Goal: Task Accomplishment & Management: Manage account settings

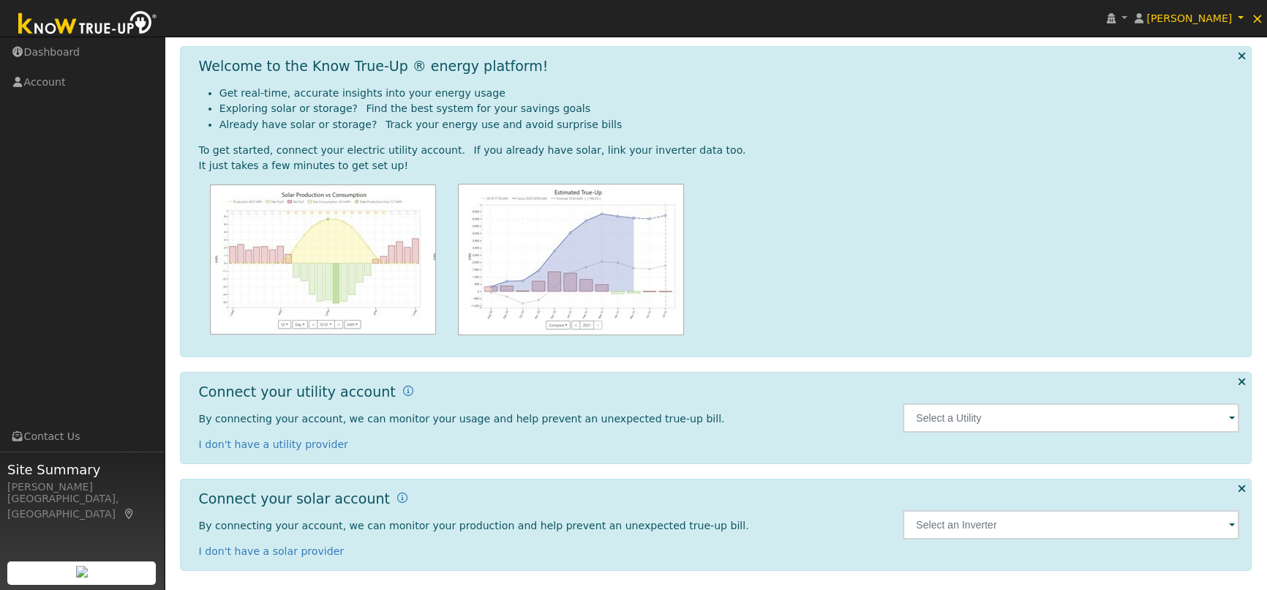
scroll to position [55, 0]
click at [1012, 419] on input "text" at bounding box center [1071, 415] width 336 height 29
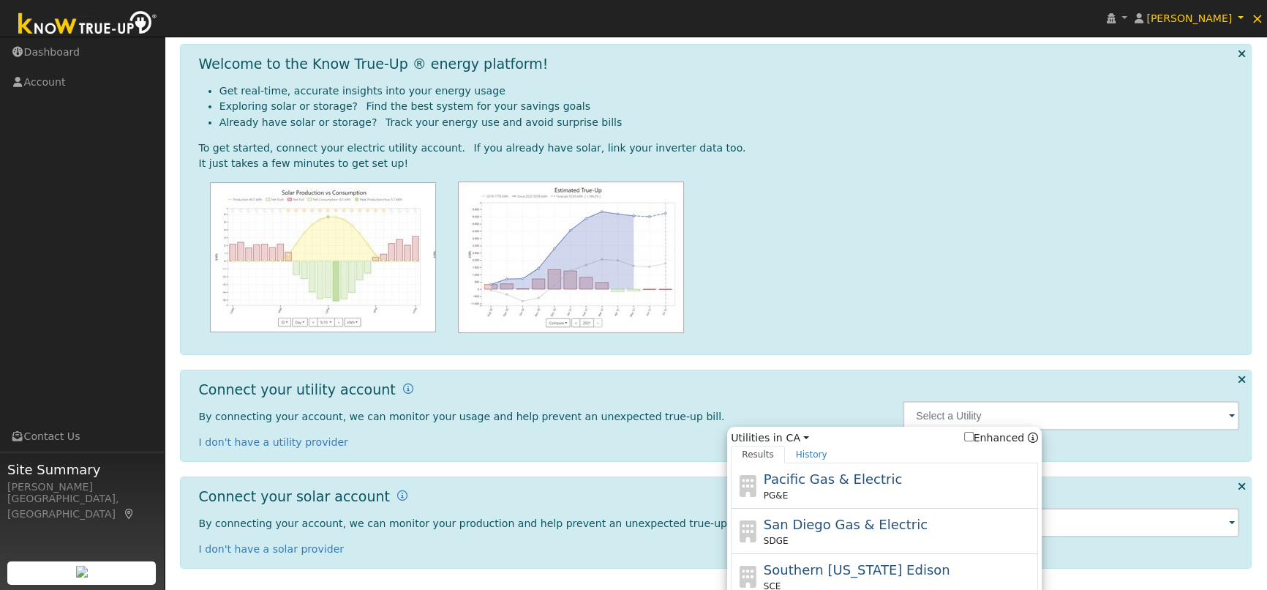
click at [856, 492] on div "PG&E" at bounding box center [899, 495] width 271 height 13
type input "PG&E"
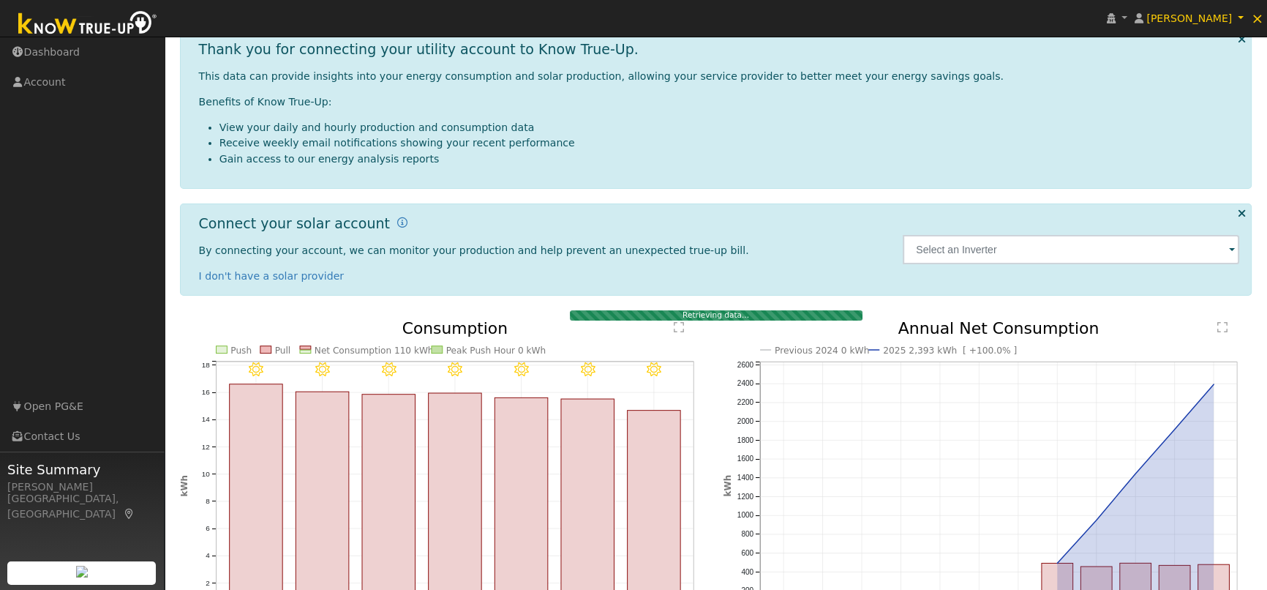
scroll to position [132, 0]
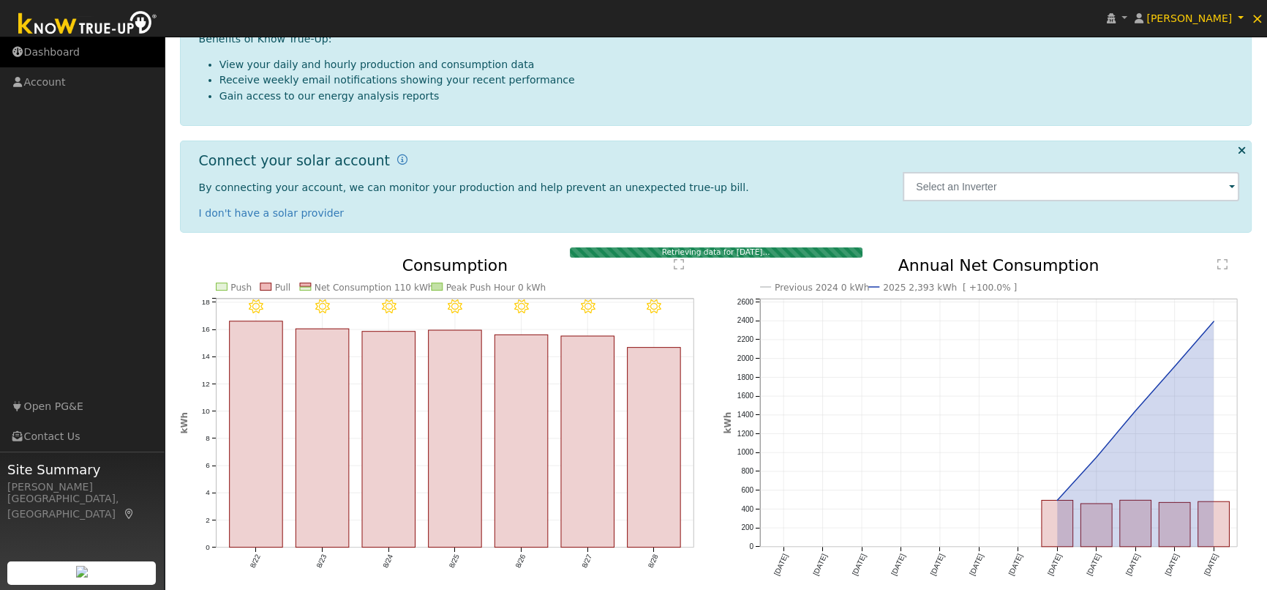
click at [58, 45] on link "Dashboard" at bounding box center [82, 52] width 165 height 30
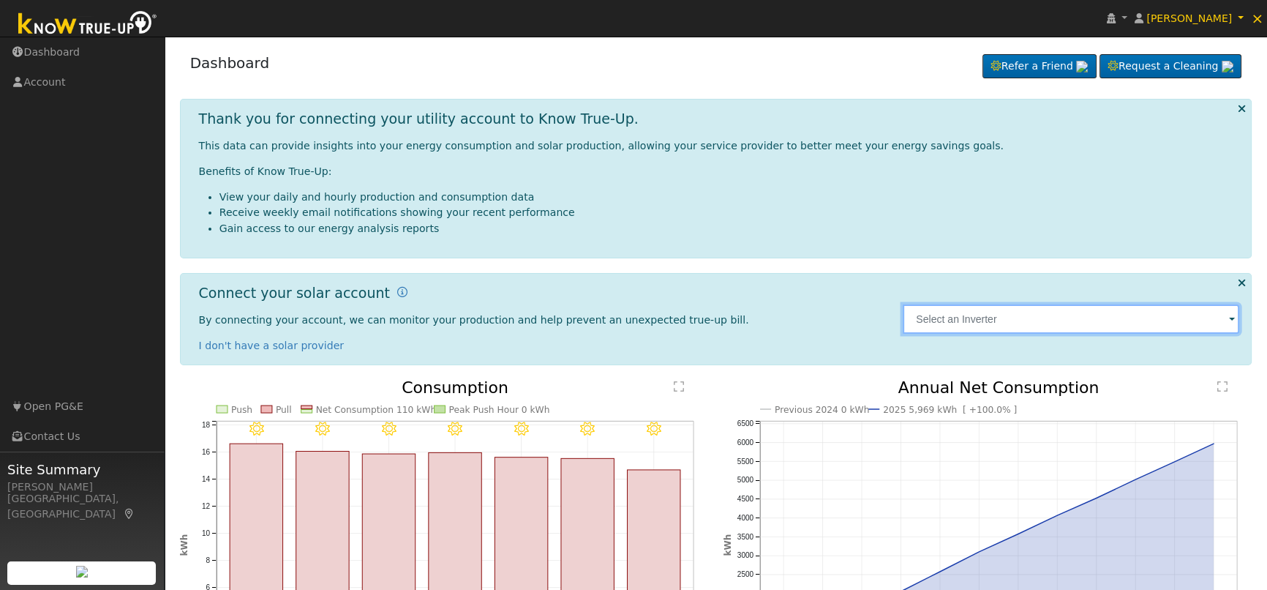
click at [1164, 325] on input "text" at bounding box center [1071, 318] width 336 height 29
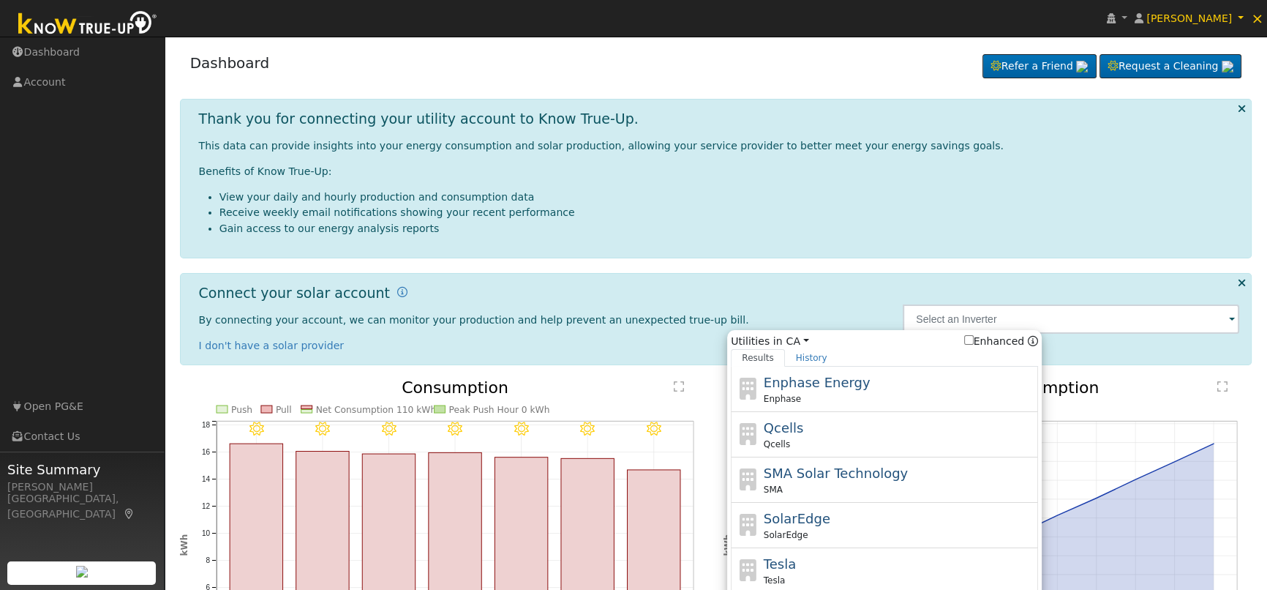
click at [887, 84] on div "Dashboard Refer a Friend Request a Cleaning Refer a Friend" at bounding box center [716, 66] width 1072 height 45
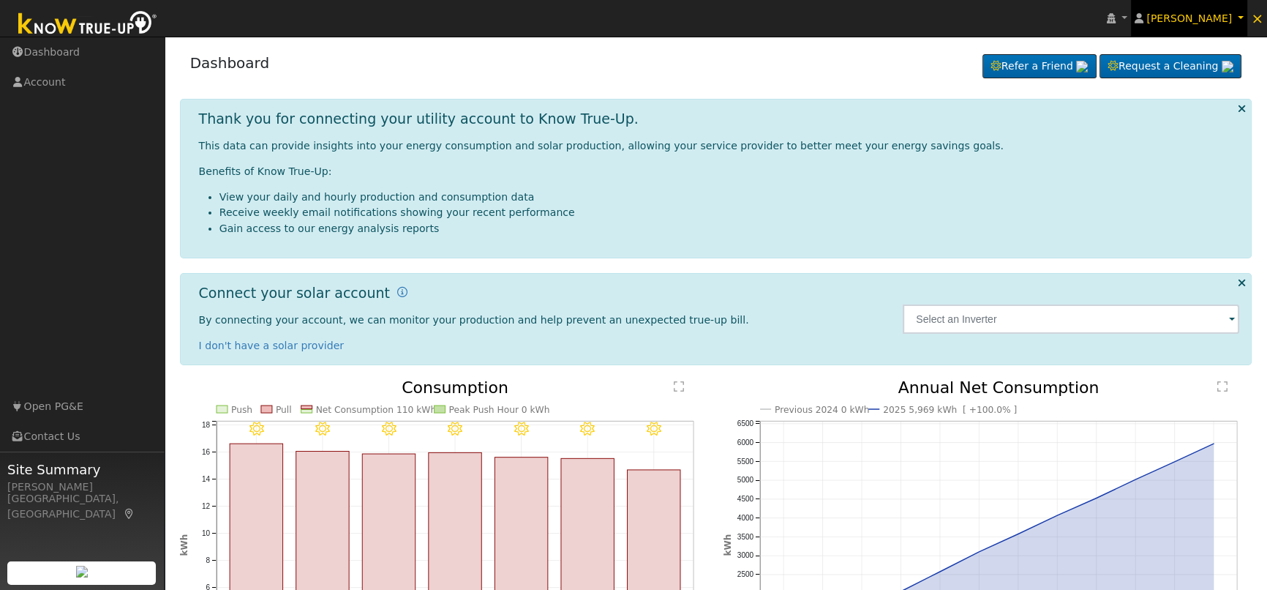
click at [1222, 19] on span "Eric Daniels" at bounding box center [1189, 18] width 86 height 12
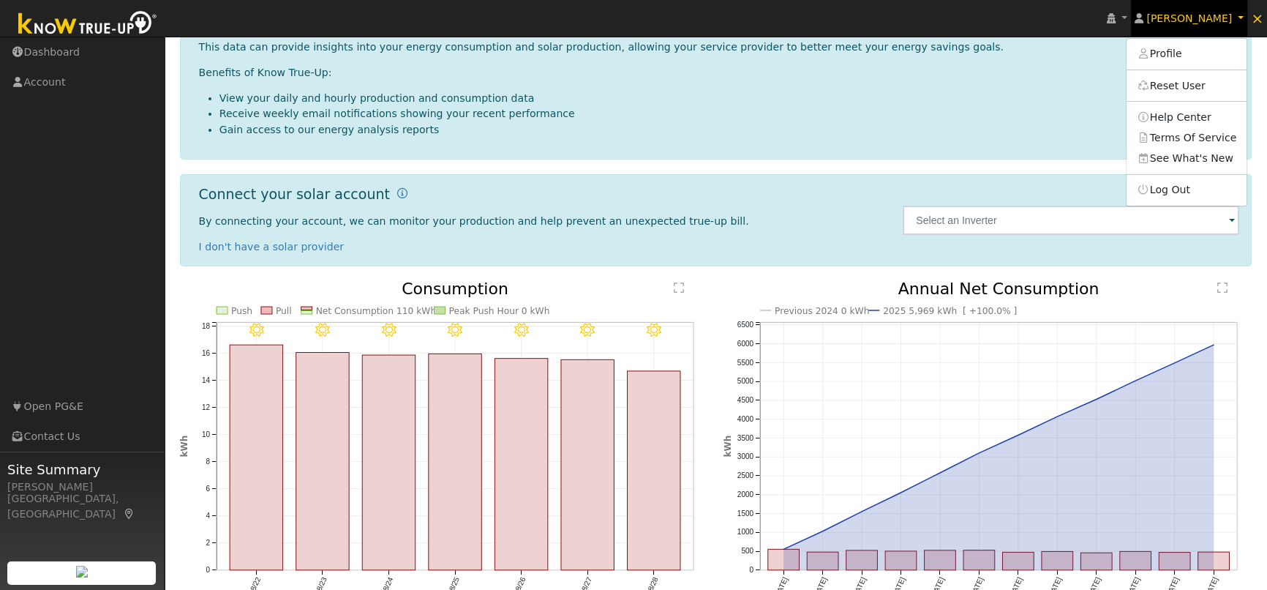
scroll to position [174, 0]
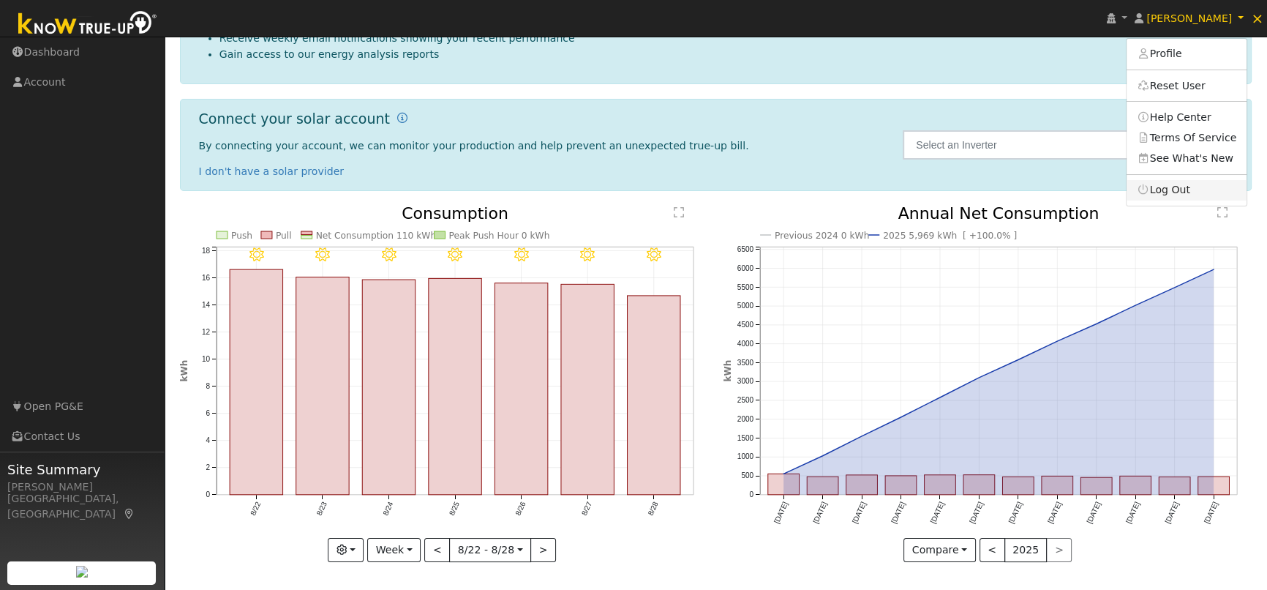
click at [1183, 189] on link "Log Out" at bounding box center [1187, 190] width 120 height 20
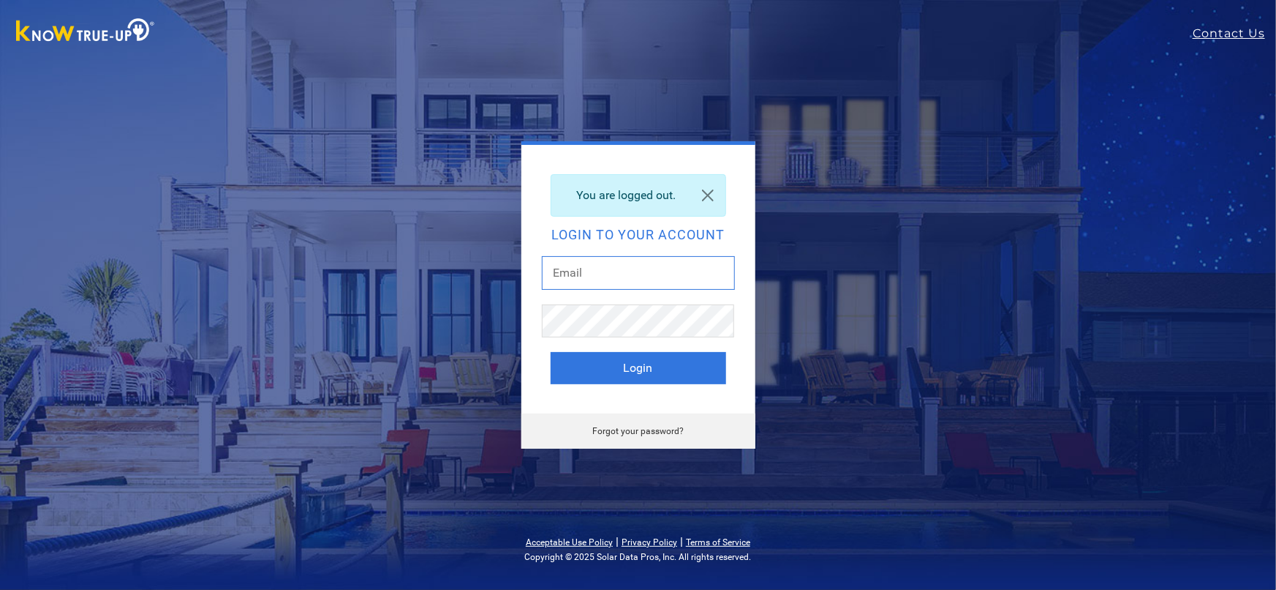
click at [635, 264] on input "text" at bounding box center [638, 273] width 193 height 34
type input "[EMAIL_ADDRESS][DOMAIN_NAME]"
click at [653, 372] on button "Login" at bounding box center [639, 368] width 176 height 32
